Goal: Task Accomplishment & Management: Use online tool/utility

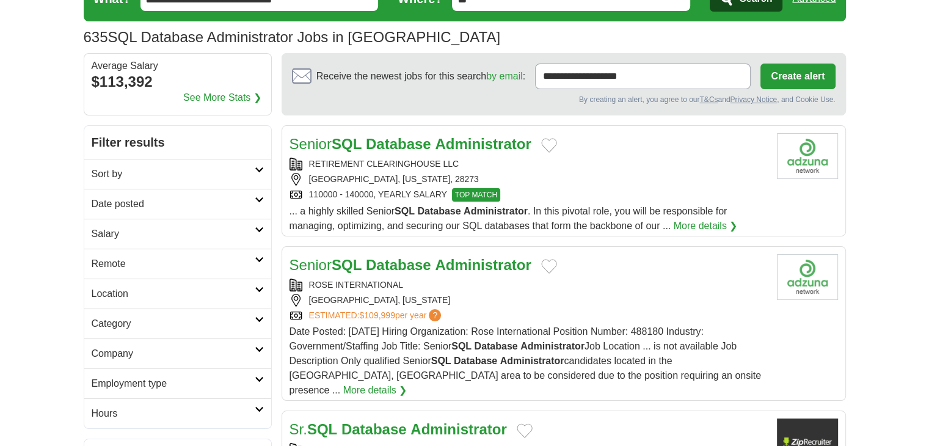
click at [260, 169] on icon at bounding box center [259, 170] width 9 height 6
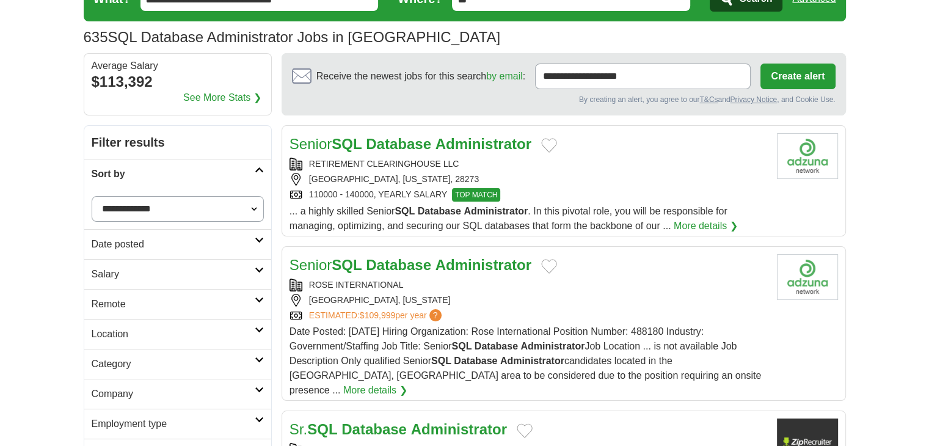
click at [225, 207] on select "**********" at bounding box center [178, 209] width 172 height 26
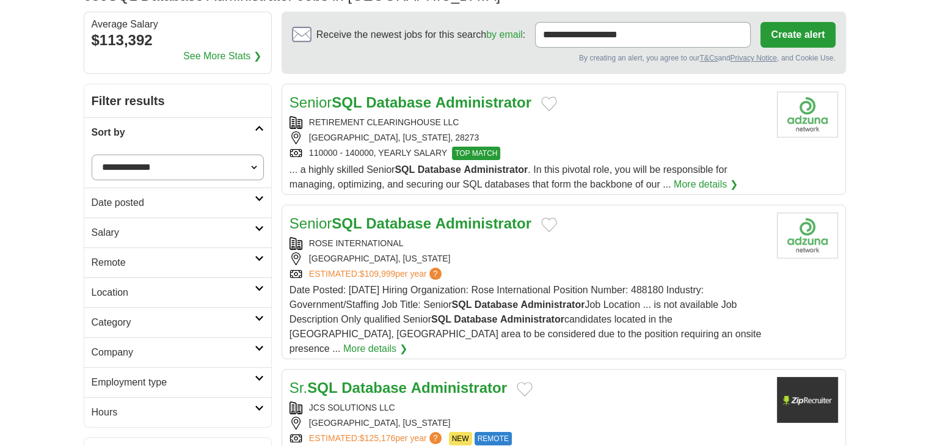
scroll to position [122, 0]
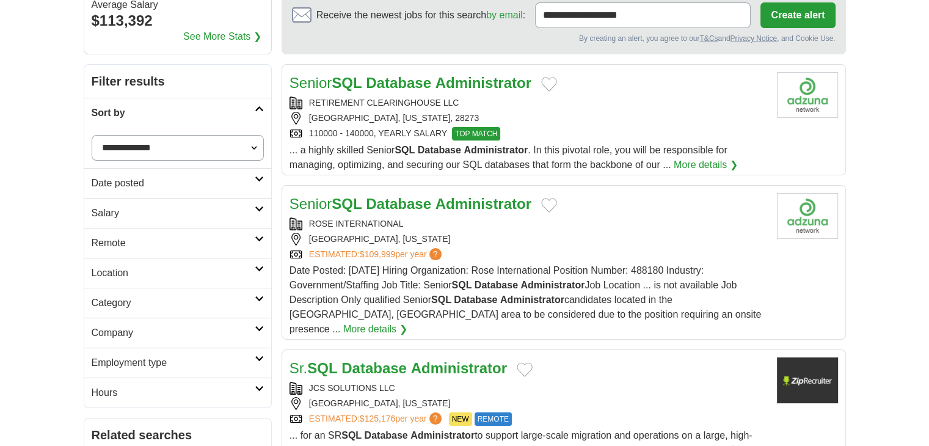
click at [231, 184] on h2 "Date posted" at bounding box center [173, 183] width 163 height 15
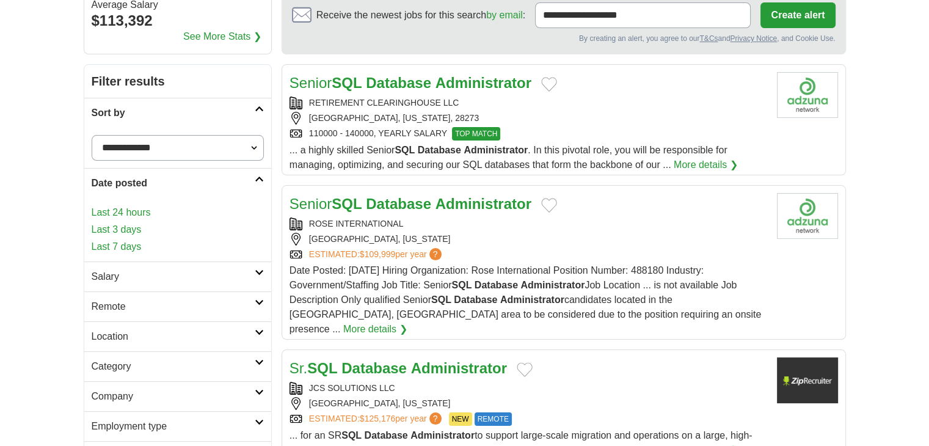
click at [200, 217] on link "Last 24 hours" at bounding box center [178, 212] width 172 height 15
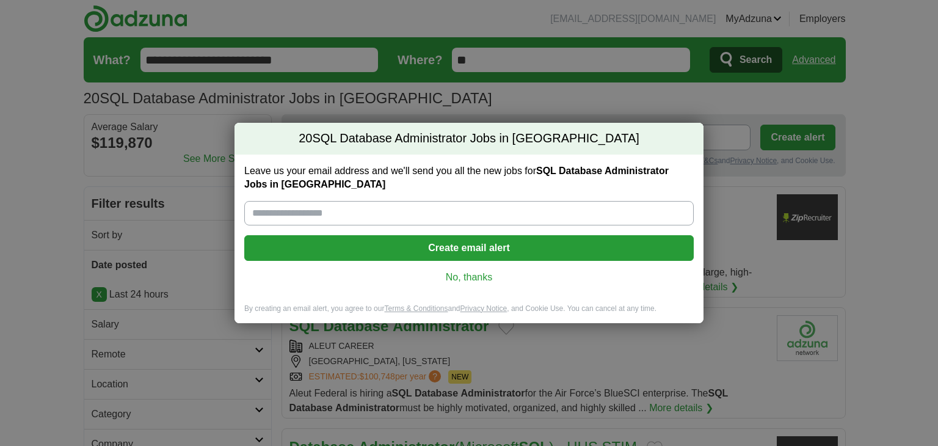
click at [460, 274] on link "No, thanks" at bounding box center [469, 277] width 430 height 13
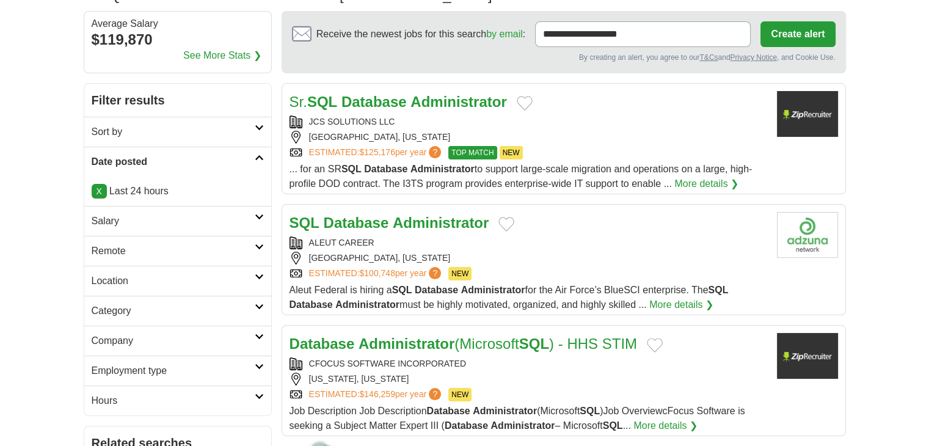
scroll to position [122, 0]
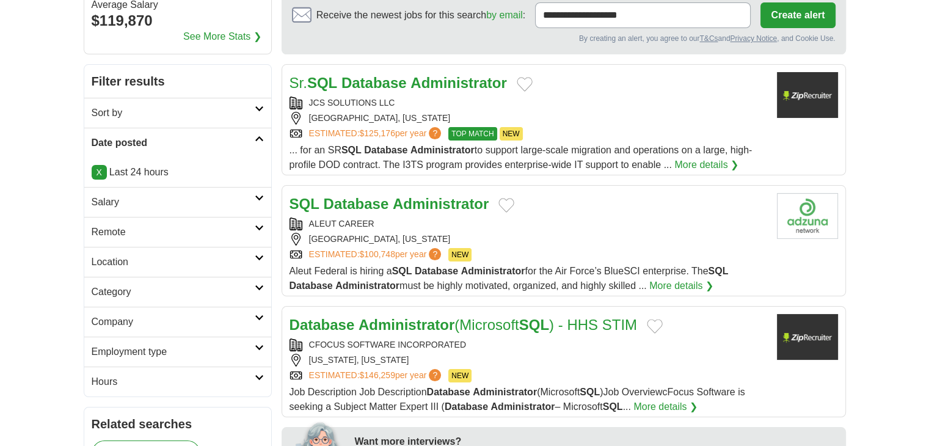
click at [181, 227] on h2 "Remote" at bounding box center [173, 232] width 163 height 15
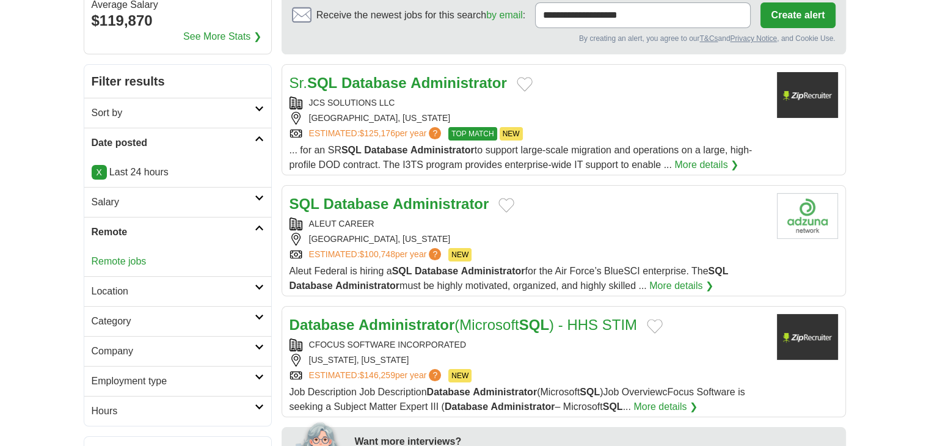
click at [147, 261] on div "Remote jobs" at bounding box center [177, 261] width 187 height 29
click at [126, 261] on link "Remote jobs" at bounding box center [119, 261] width 55 height 10
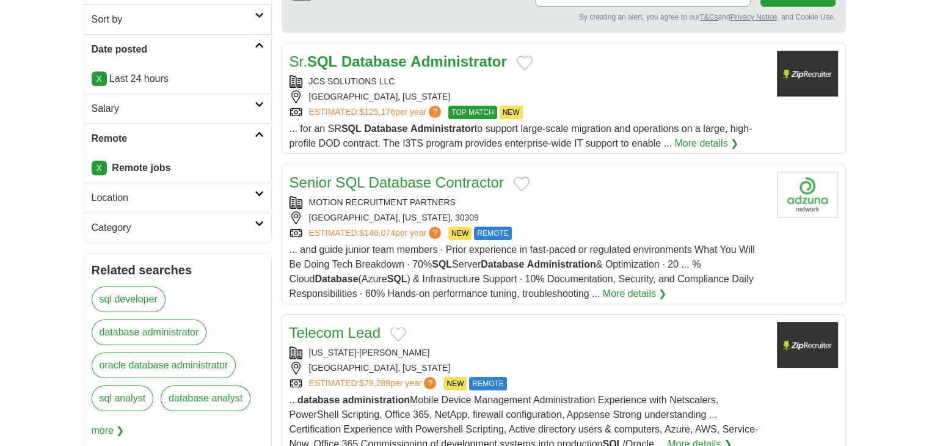
scroll to position [122, 0]
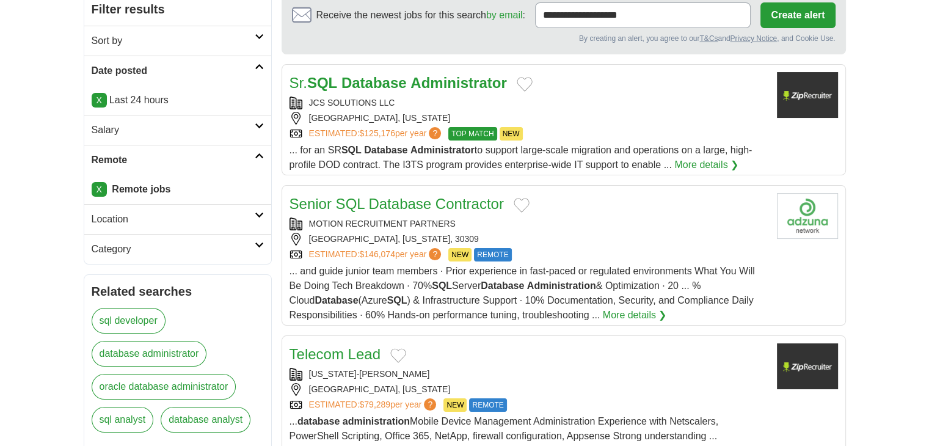
click at [177, 349] on link "database administrator" at bounding box center [149, 354] width 115 height 26
click at [142, 321] on link "sql developer" at bounding box center [129, 321] width 74 height 26
click at [154, 351] on link "database administrator" at bounding box center [149, 354] width 115 height 26
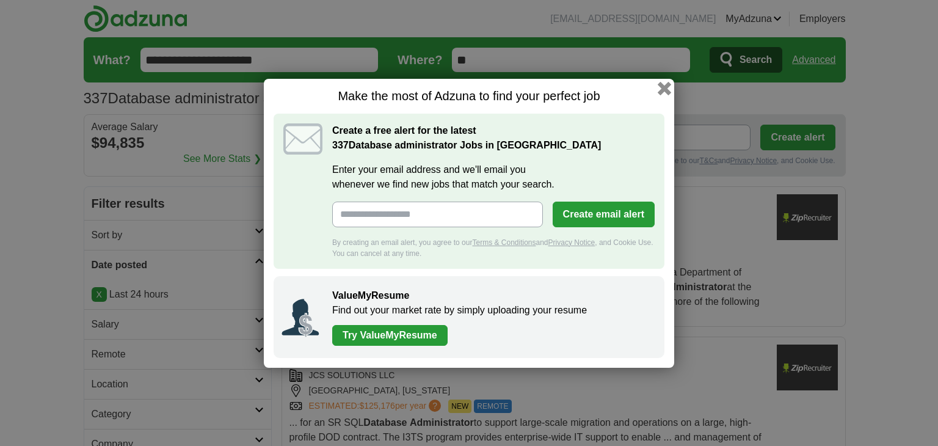
click at [662, 91] on button "button" at bounding box center [664, 87] width 13 height 13
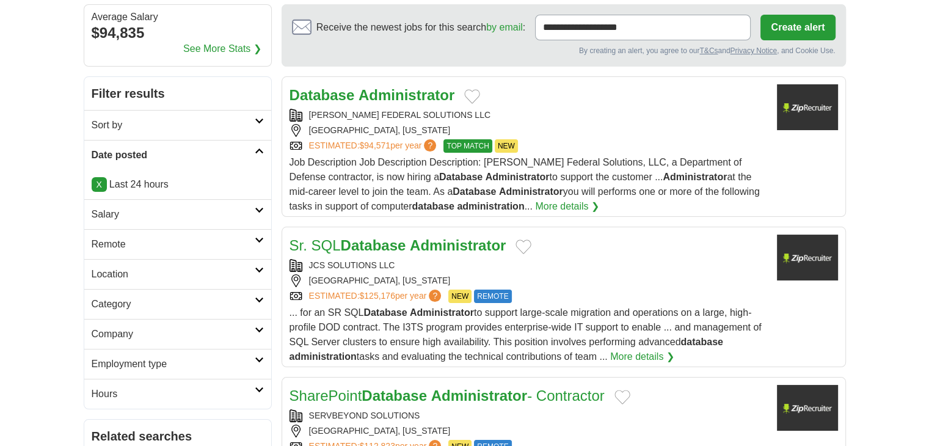
scroll to position [122, 0]
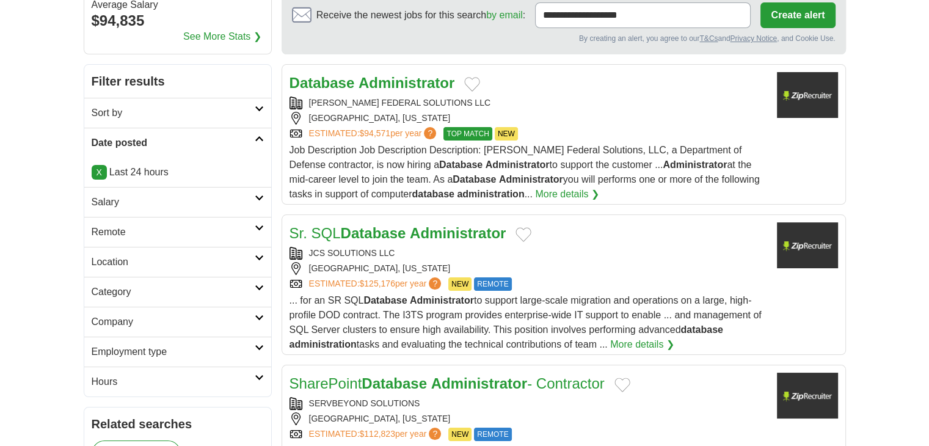
click at [203, 230] on h2 "Remote" at bounding box center [173, 232] width 163 height 15
click at [136, 265] on div "Remote jobs" at bounding box center [177, 261] width 187 height 29
click at [136, 261] on link "Remote jobs" at bounding box center [119, 261] width 55 height 10
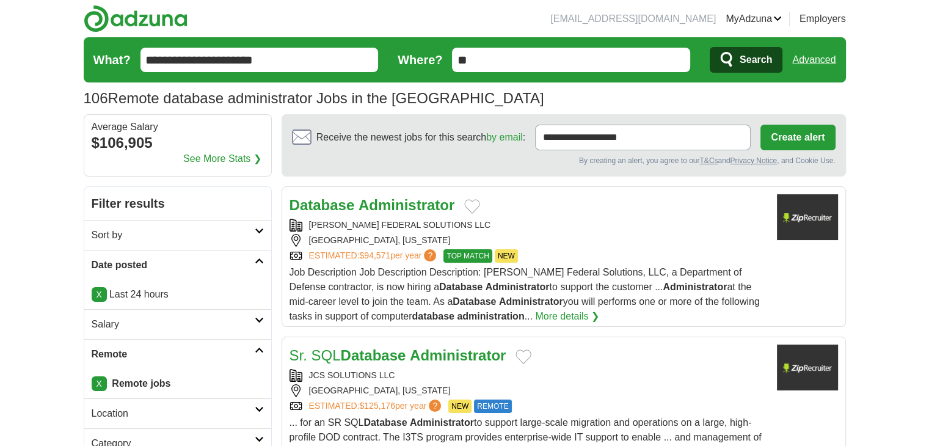
click at [401, 206] on strong "Administrator" at bounding box center [407, 205] width 96 height 16
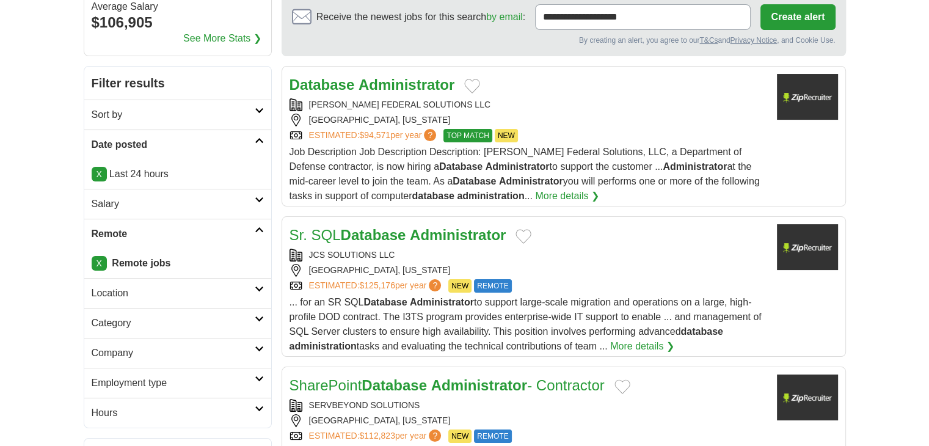
scroll to position [122, 0]
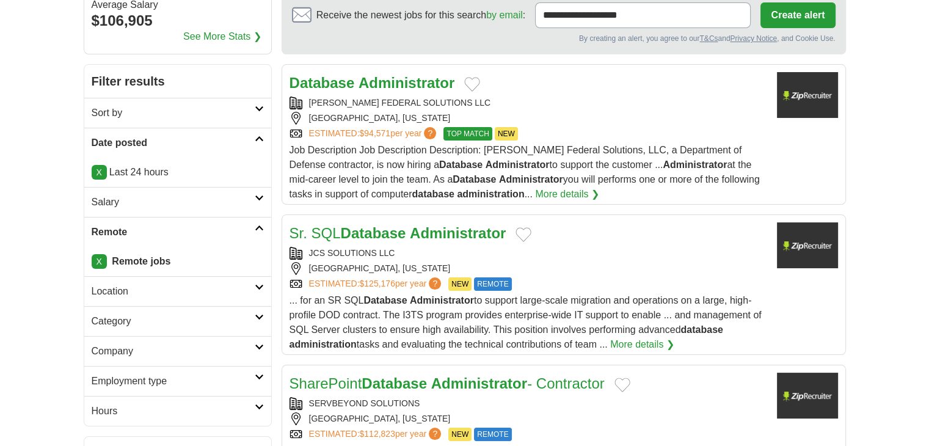
click at [508, 257] on div "JCS SOLUTIONS LLC" at bounding box center [529, 253] width 478 height 13
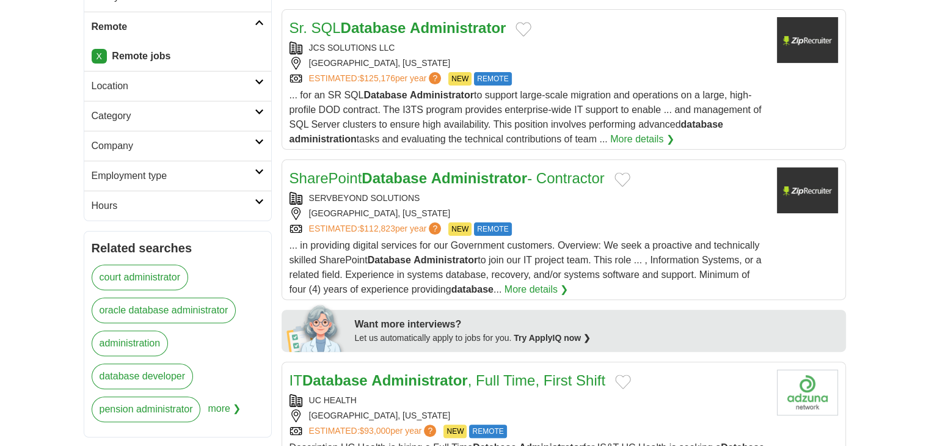
scroll to position [367, 0]
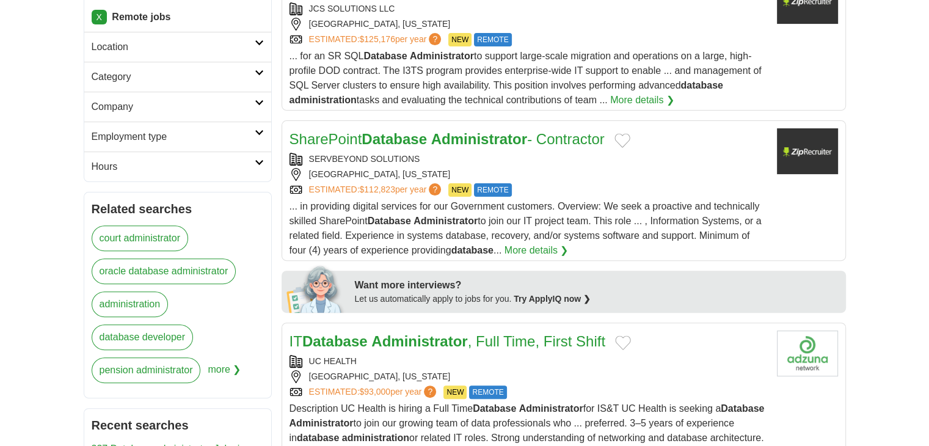
click at [555, 163] on div "SERVBEYOND SOLUTIONS" at bounding box center [529, 159] width 478 height 13
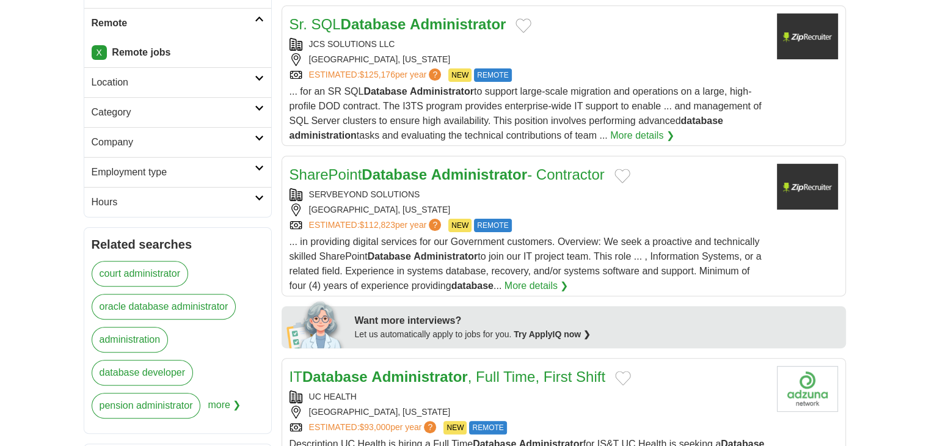
scroll to position [337, 0]
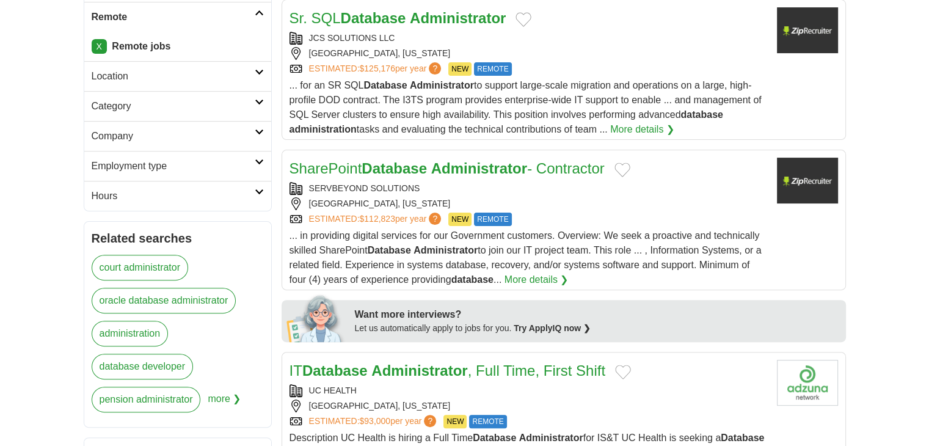
click at [447, 186] on div "SERVBEYOND SOLUTIONS" at bounding box center [529, 188] width 478 height 13
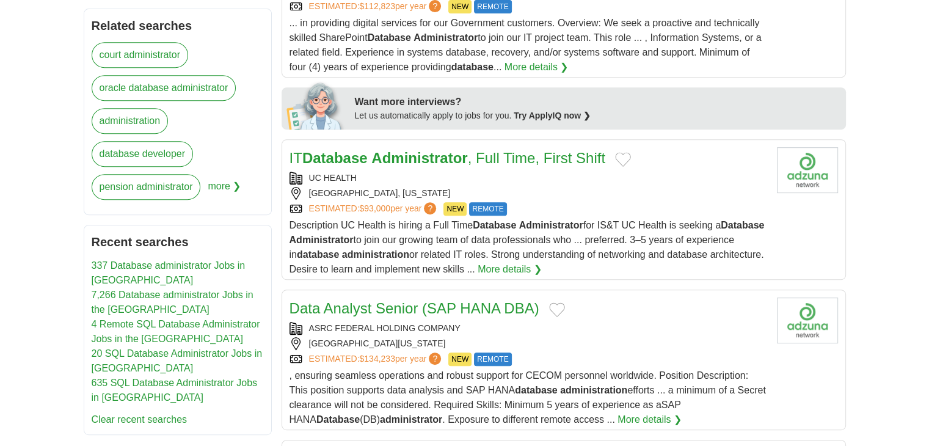
scroll to position [557, 0]
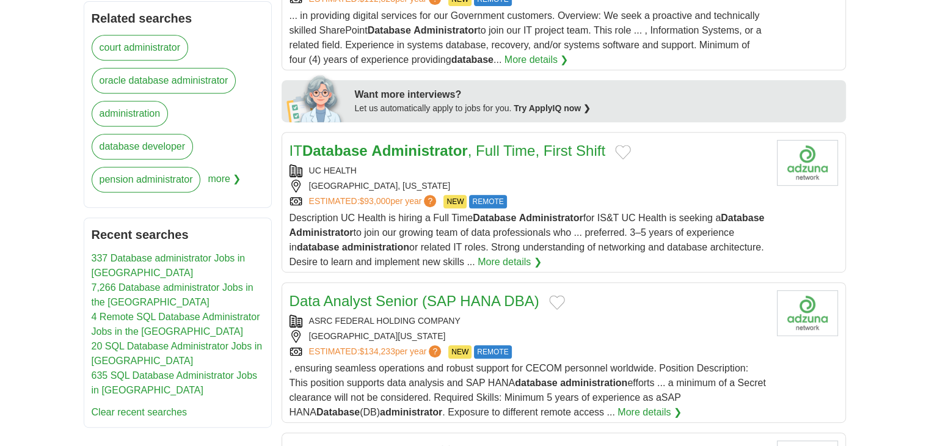
click at [535, 195] on div "ESTIMATED: $93,000 per year ? NEW REMOTE" at bounding box center [529, 201] width 478 height 13
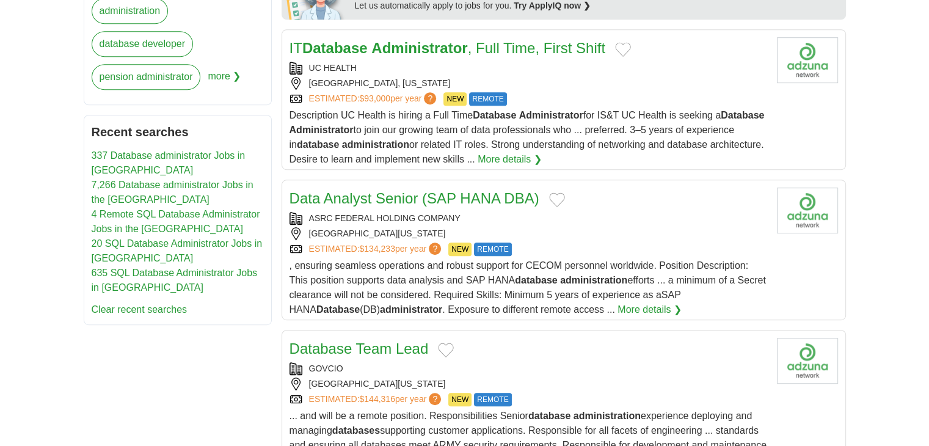
scroll to position [660, 0]
click at [521, 223] on div "ASRC FEDERAL HOLDING COMPANY ABERDEEN PROVING GROUND, MARYLAND, 21005 ESTIMATED…" at bounding box center [529, 234] width 478 height 44
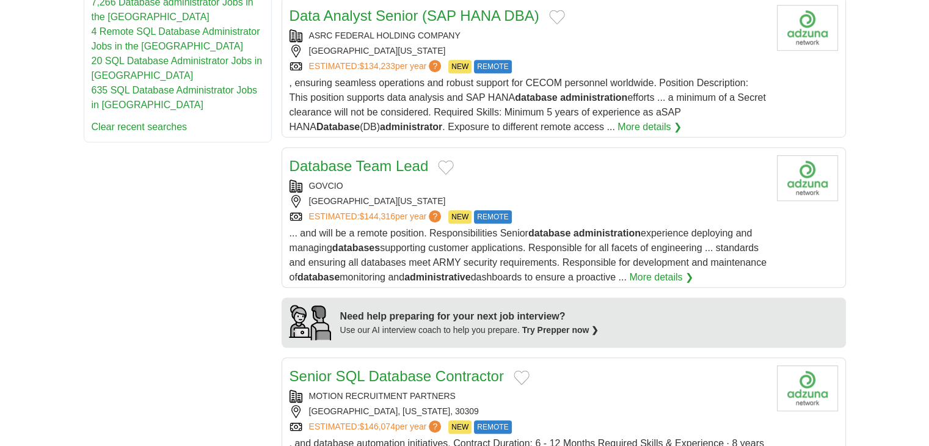
scroll to position [848, 0]
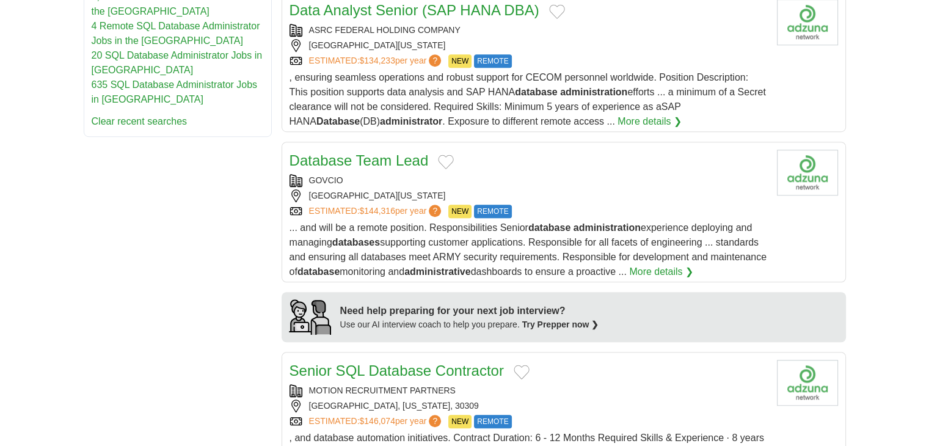
click at [496, 177] on div "GOVCIO" at bounding box center [529, 180] width 478 height 13
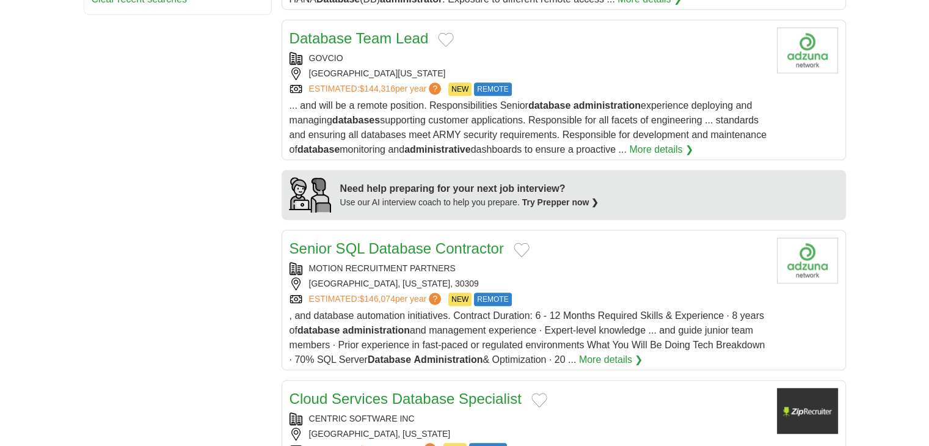
scroll to position [977, 0]
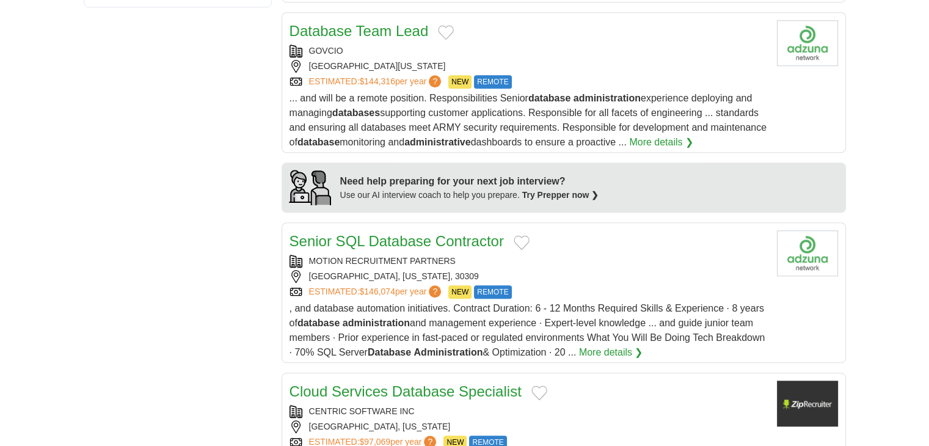
click at [534, 275] on div "ATLANTA, GEORGIA, 30309" at bounding box center [529, 276] width 478 height 13
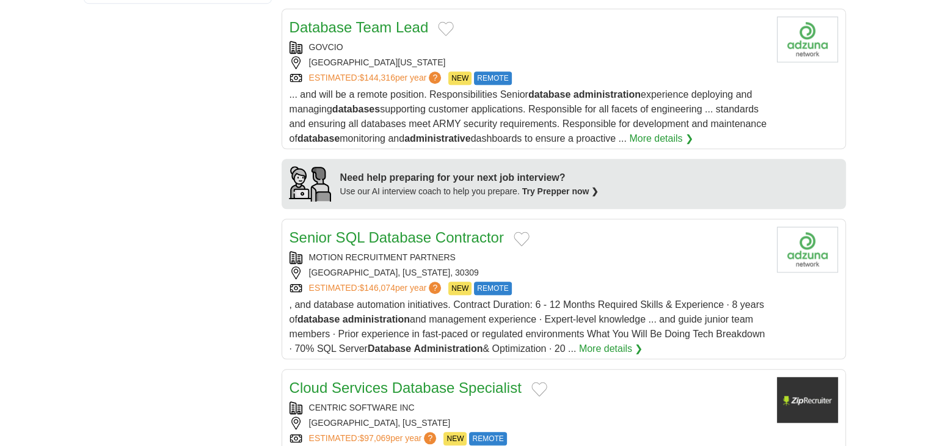
scroll to position [1039, 0]
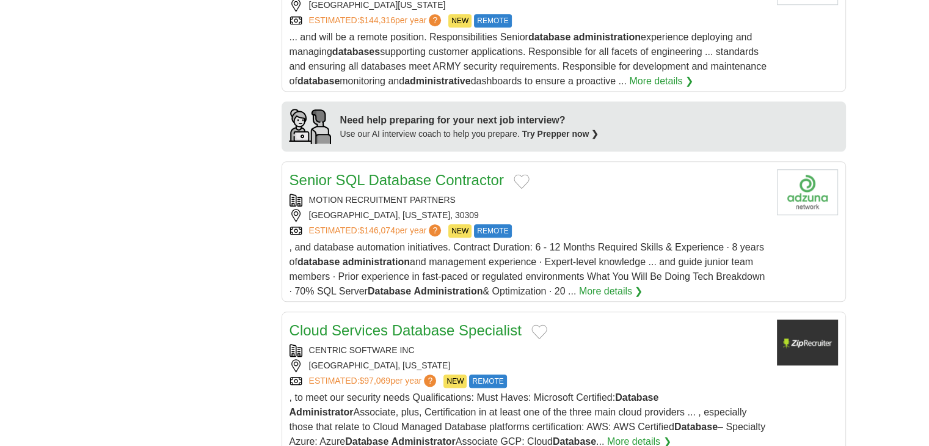
click at [539, 217] on div "ATLANTA, GEORGIA, 30309" at bounding box center [529, 215] width 478 height 13
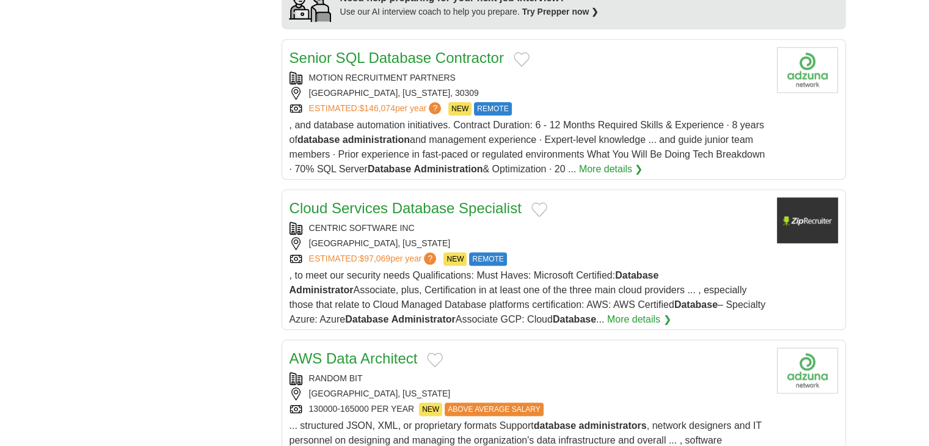
click at [550, 238] on div "CANADA, KANSAS" at bounding box center [529, 243] width 478 height 13
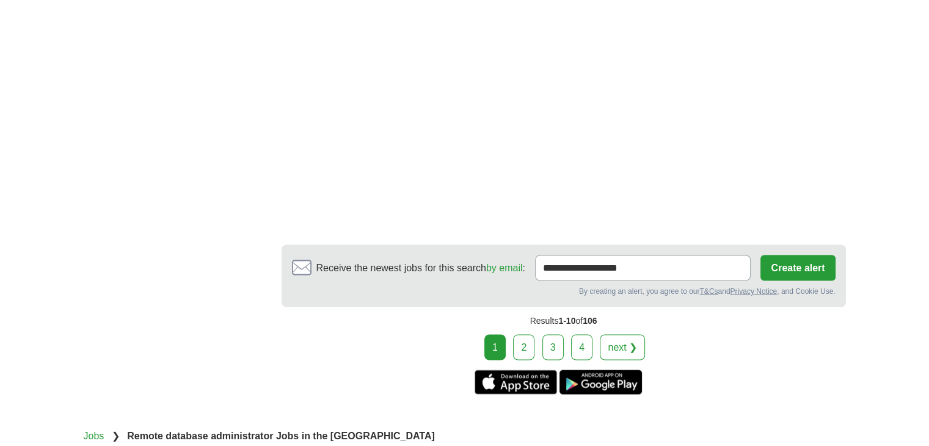
scroll to position [2078, 0]
click at [529, 335] on link "2" at bounding box center [523, 348] width 21 height 26
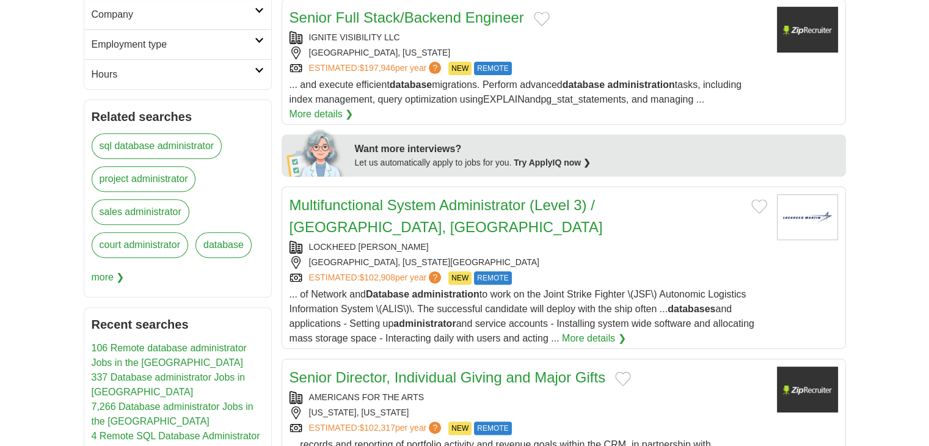
scroll to position [459, 0]
